Goal: Task Accomplishment & Management: Use online tool/utility

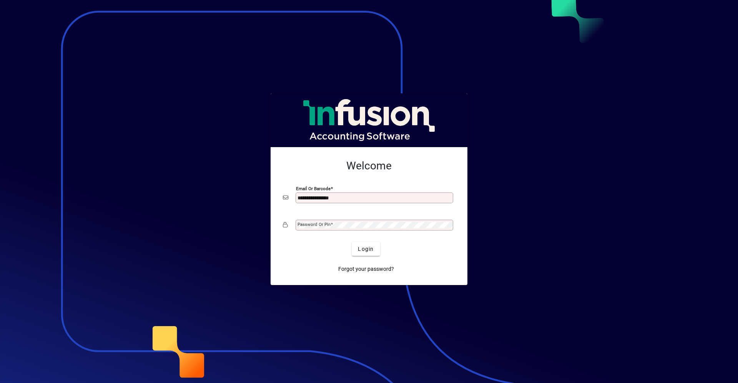
type input "**********"
click at [352, 242] on button "Login" at bounding box center [366, 249] width 28 height 14
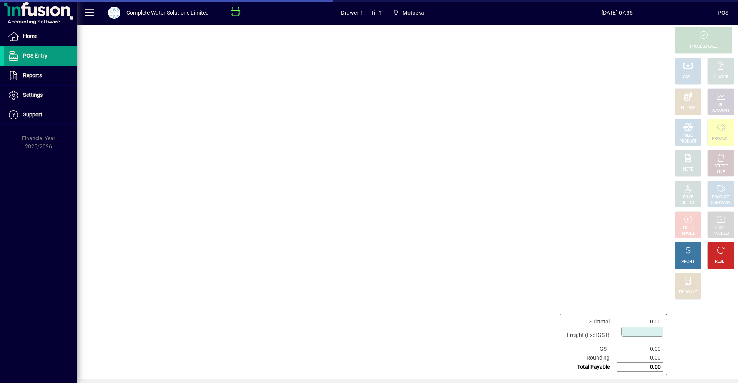
type input "****"
